Goal: Check status: Check status

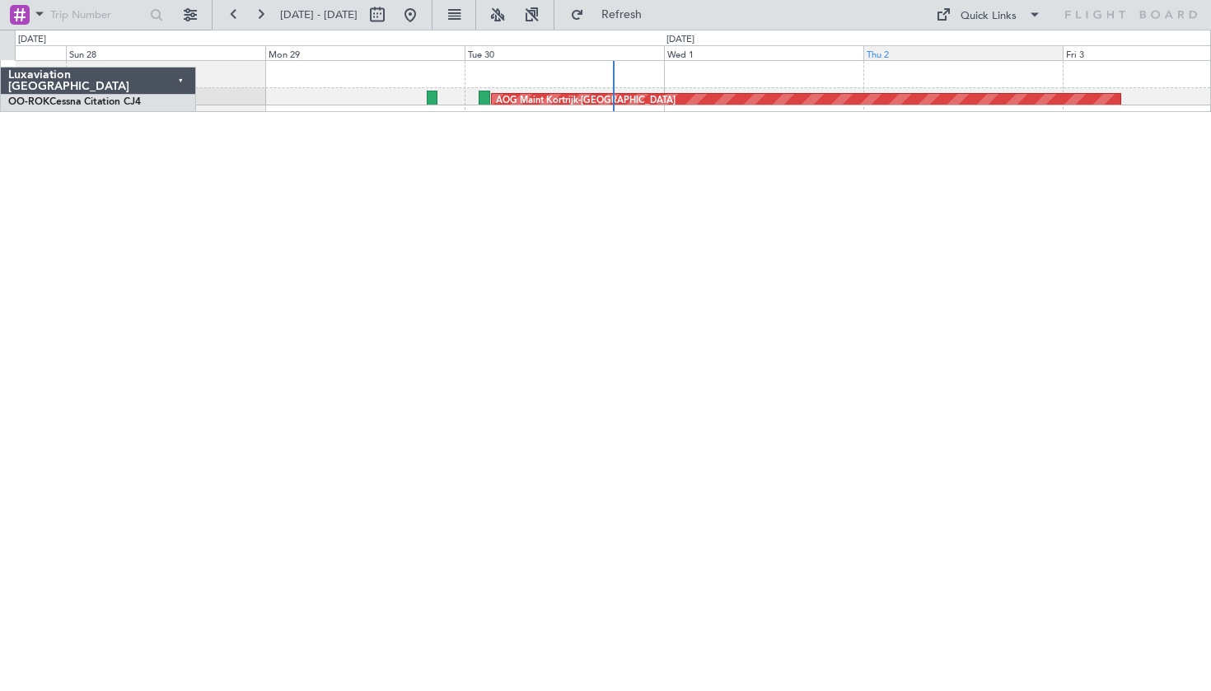
click at [878, 55] on div "Thu 2" at bounding box center [963, 52] width 199 height 15
click at [879, 54] on div "Thu 2" at bounding box center [963, 52] width 199 height 15
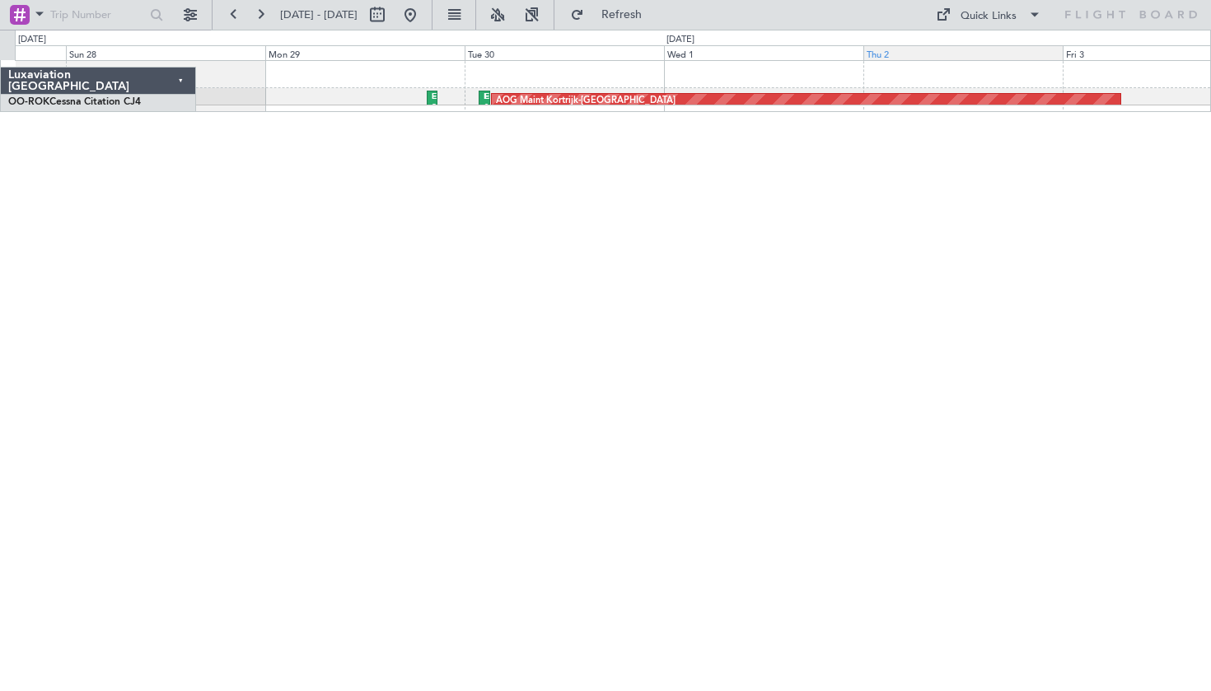
click at [879, 55] on div "Thu 2" at bounding box center [963, 52] width 199 height 15
click at [847, 57] on div "Wed 1" at bounding box center [763, 52] width 199 height 15
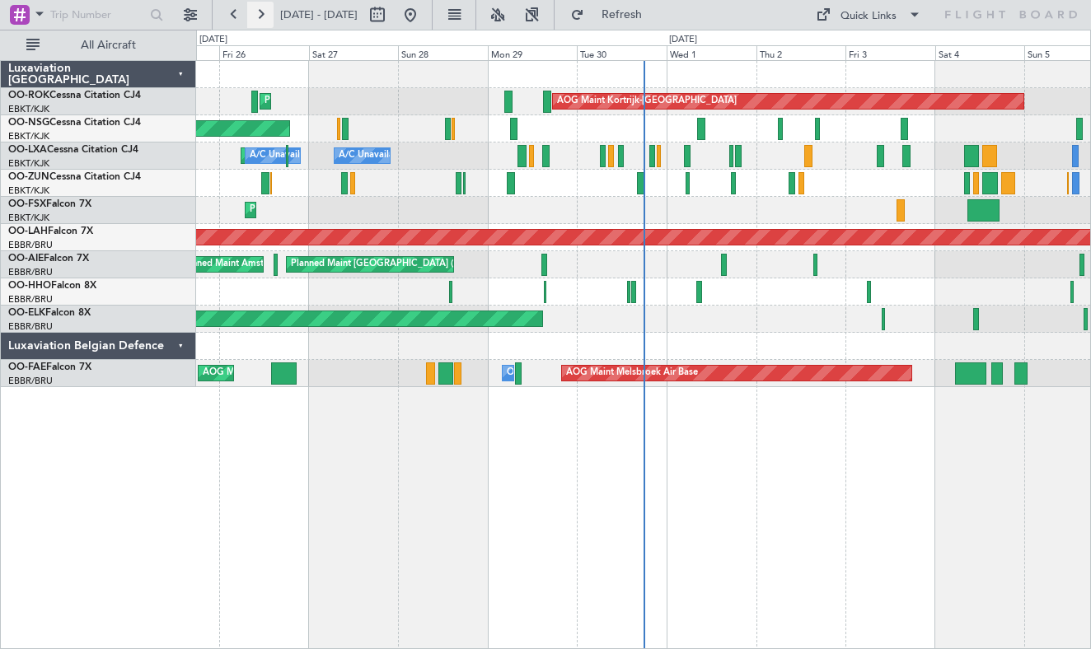
click at [265, 14] on button at bounding box center [260, 15] width 26 height 26
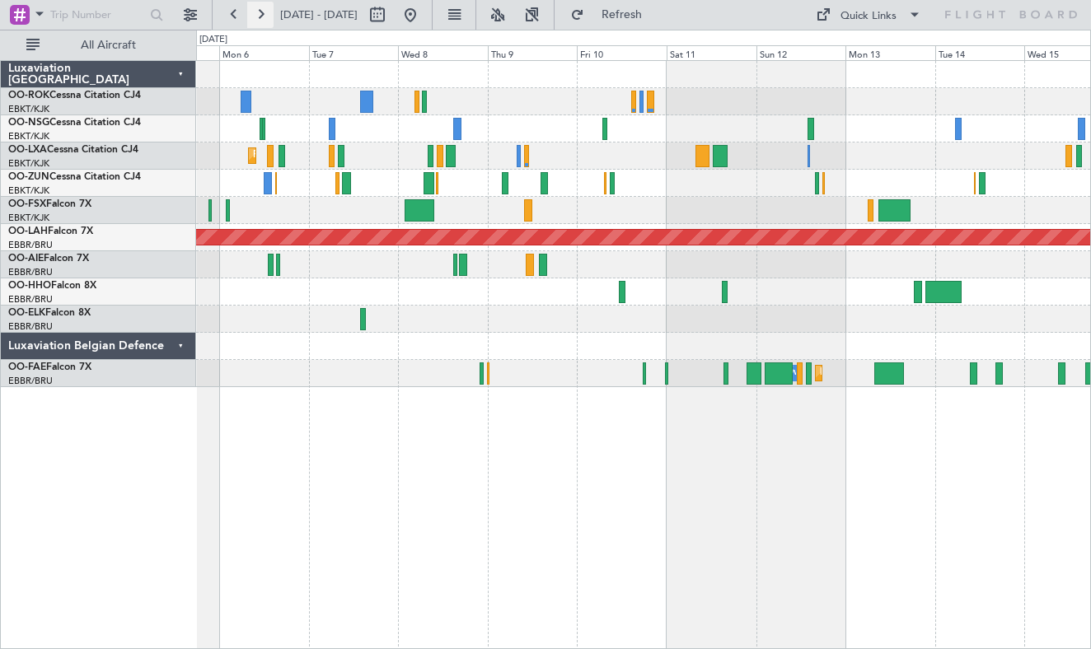
click at [265, 19] on button at bounding box center [260, 15] width 26 height 26
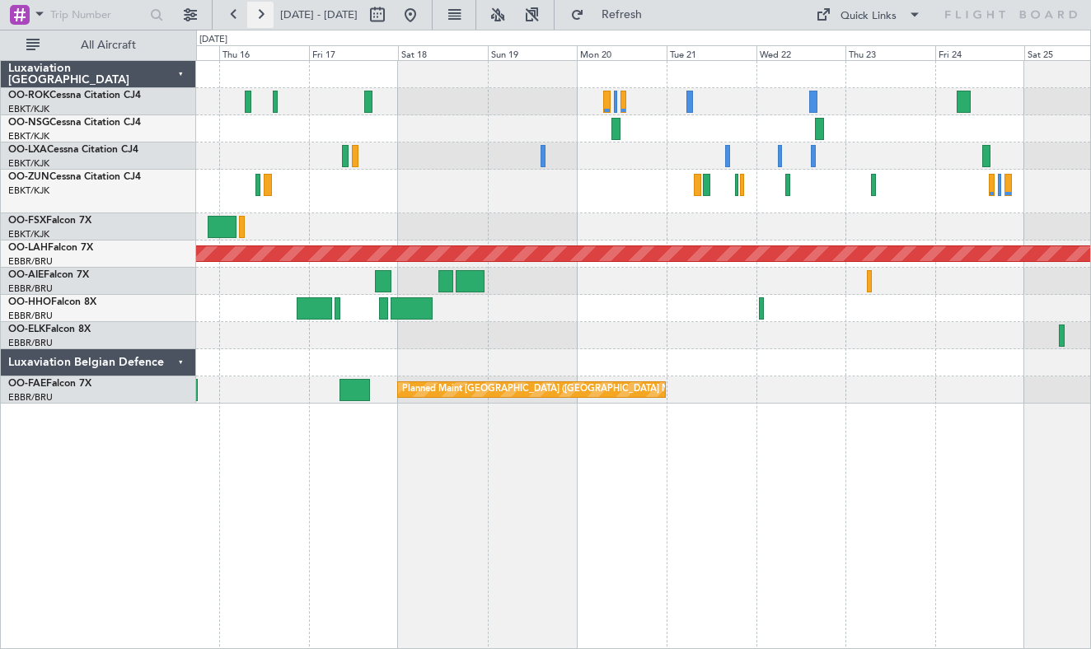
click at [265, 19] on button at bounding box center [260, 15] width 26 height 26
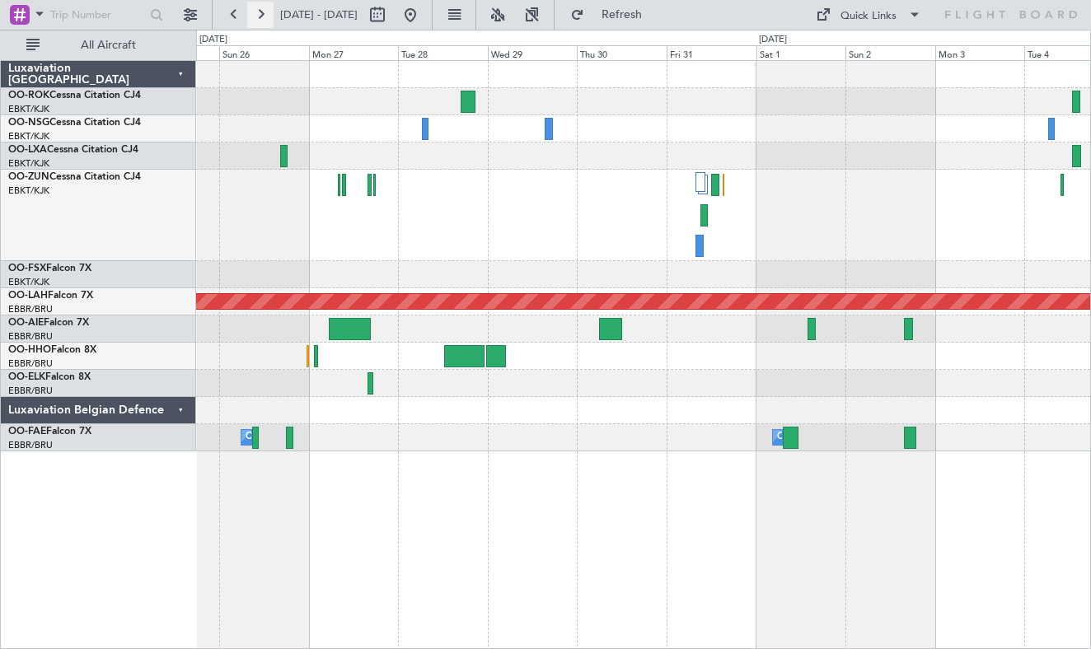
click at [265, 19] on button at bounding box center [260, 15] width 26 height 26
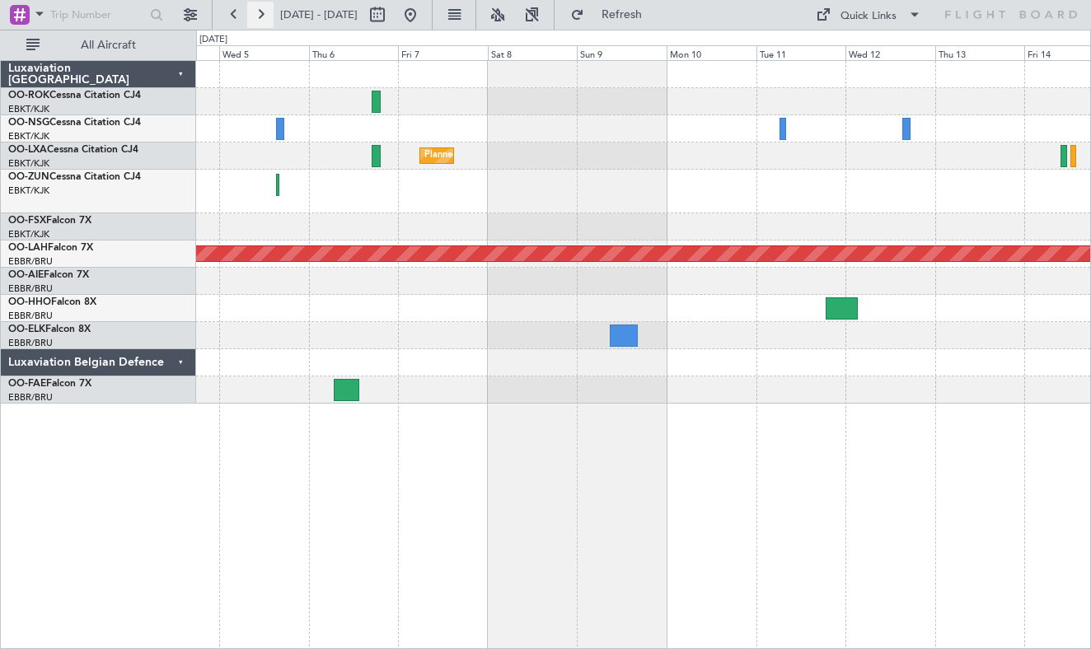
click at [265, 19] on button at bounding box center [260, 15] width 26 height 26
